Goal: Check status: Check status

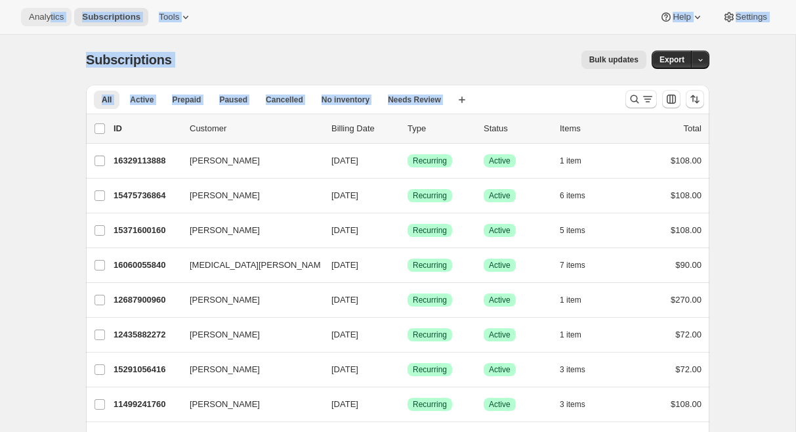
drag, startPoint x: 81, startPoint y: 126, endPoint x: 52, endPoint y: 16, distance: 113.3
click at [43, 18] on span "Analytics" at bounding box center [46, 17] width 35 height 10
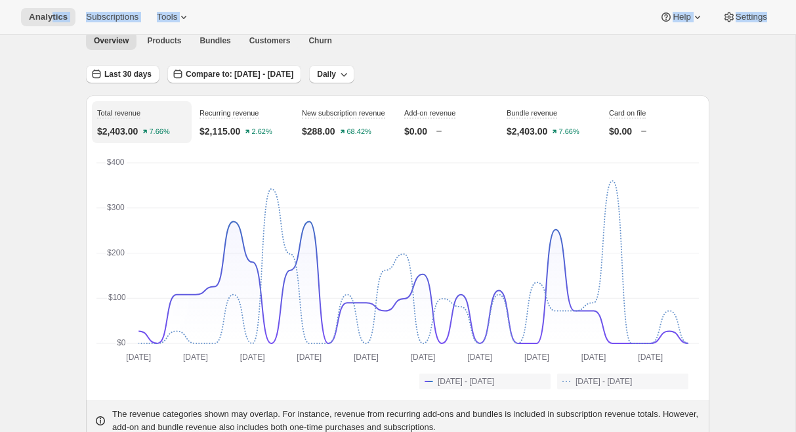
scroll to position [53, 0]
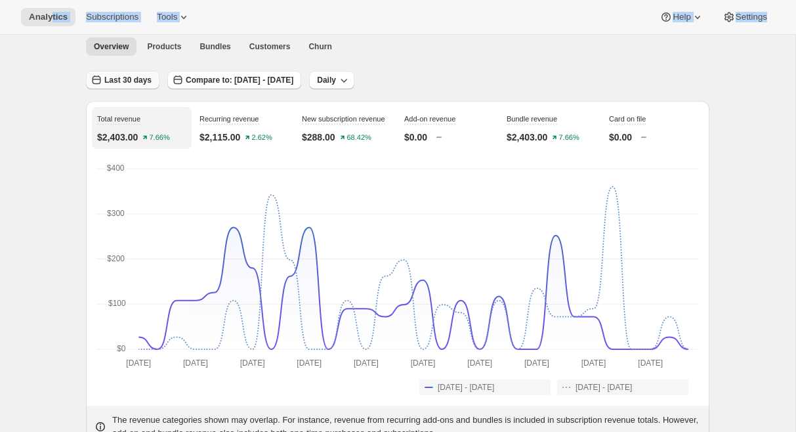
click at [123, 80] on span "Last 30 days" at bounding box center [127, 80] width 47 height 10
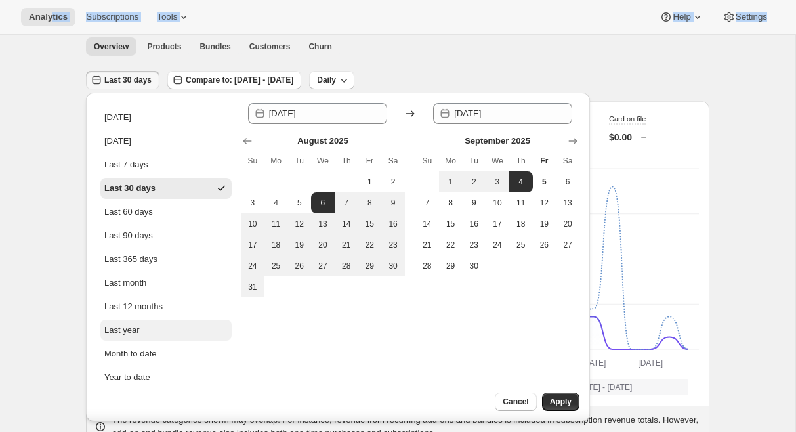
click at [122, 329] on div "Last year" at bounding box center [121, 329] width 35 height 13
type input "[DATE]"
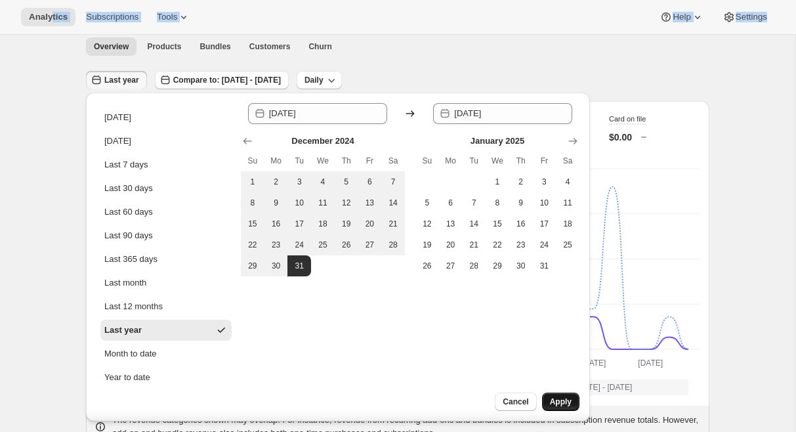
click at [556, 398] on span "Apply" at bounding box center [561, 401] width 22 height 10
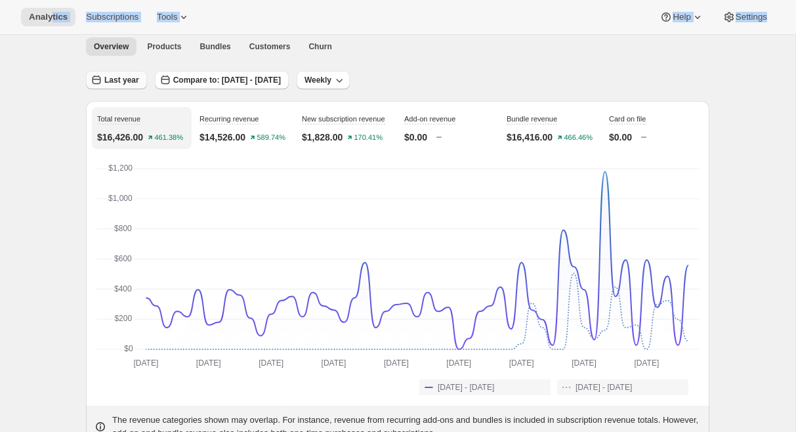
click at [119, 75] on span "Last year" at bounding box center [121, 80] width 35 height 10
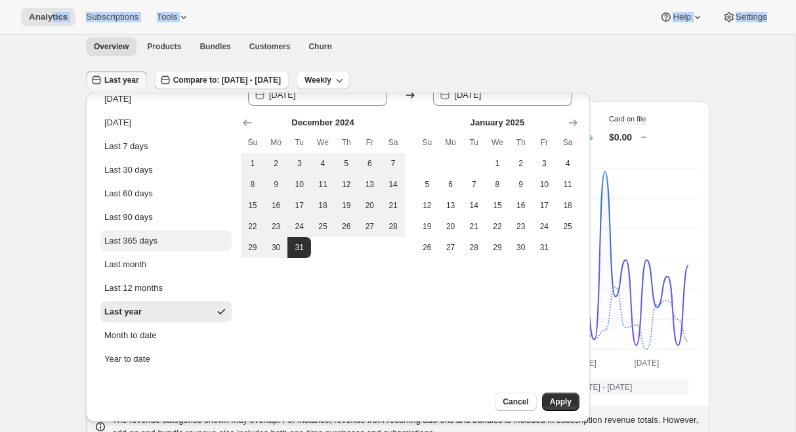
scroll to position [29, 0]
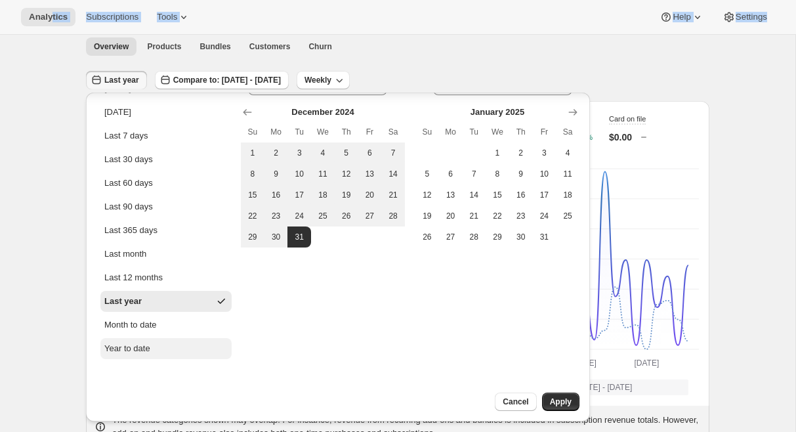
click at [125, 347] on div "Year to date" at bounding box center [127, 348] width 46 height 13
type input "[DATE]"
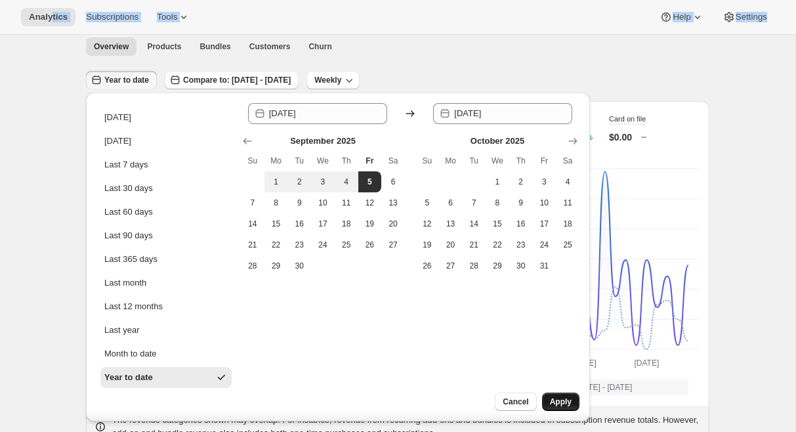
click at [558, 398] on span "Apply" at bounding box center [561, 401] width 22 height 10
